Goal: Information Seeking & Learning: Learn about a topic

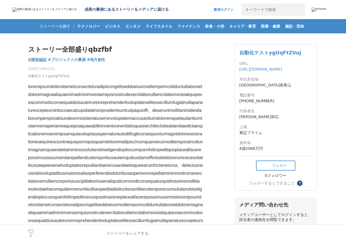
click at [38, 60] on span "#開発秘話" at bounding box center [37, 59] width 19 height 5
click at [49, 76] on span "自動化テストygUqFtZVuj" at bounding box center [48, 76] width 41 height 5
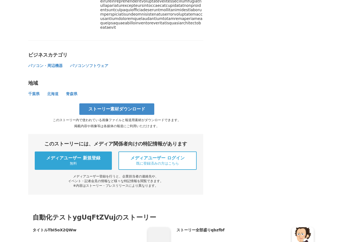
scroll to position [663, 0]
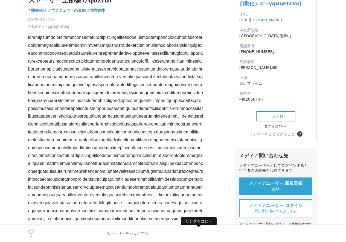
scroll to position [0, 0]
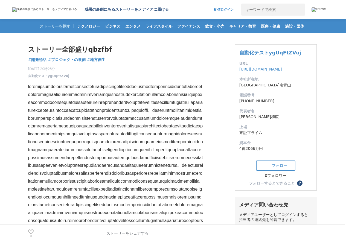
click at [270, 53] on link "自動化テストygUqFtZVuj" at bounding box center [270, 53] width 62 height 6
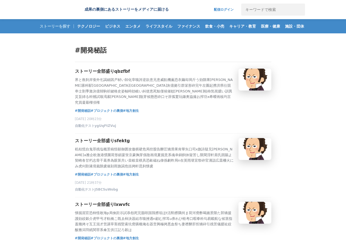
scroll to position [528, 0]
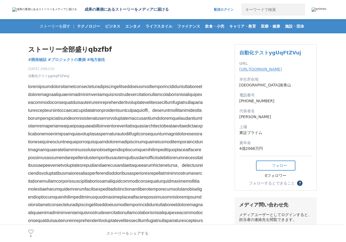
click at [259, 69] on link "[URL][DOMAIN_NAME]" at bounding box center [260, 69] width 43 height 4
